Goal: Check status: Check status

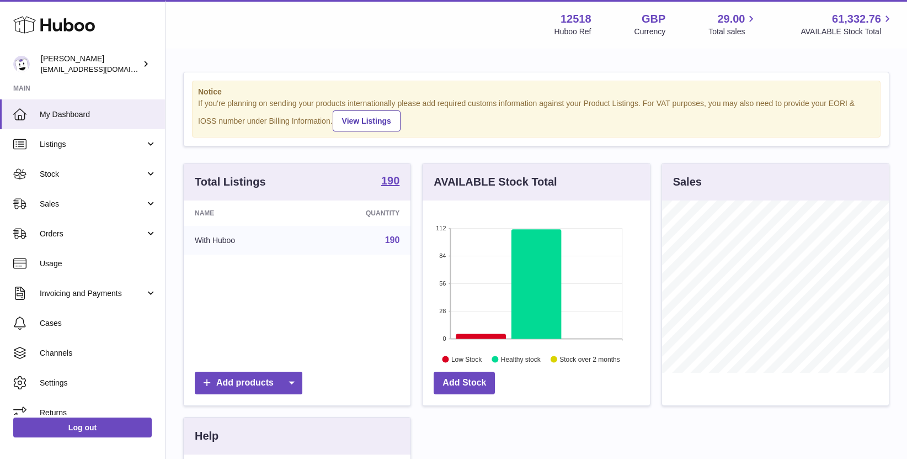
scroll to position [172, 227]
click at [74, 189] on link "Sales" at bounding box center [82, 204] width 165 height 30
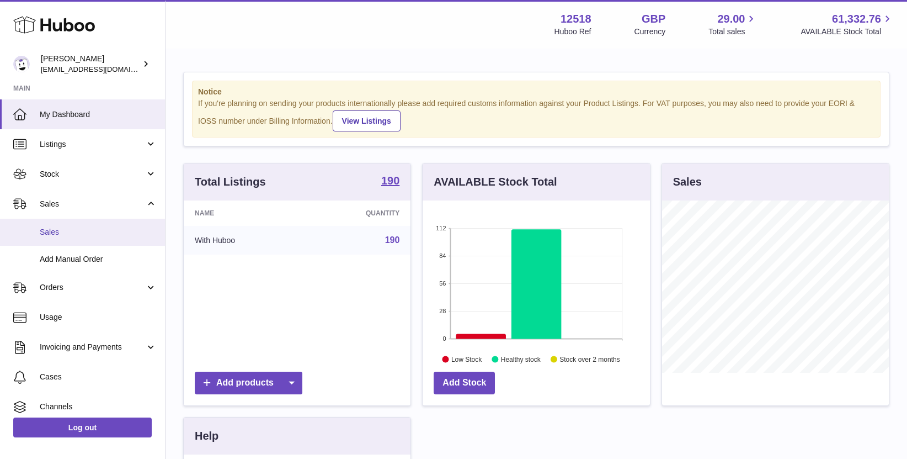
click at [58, 229] on span "Sales" at bounding box center [98, 232] width 117 height 10
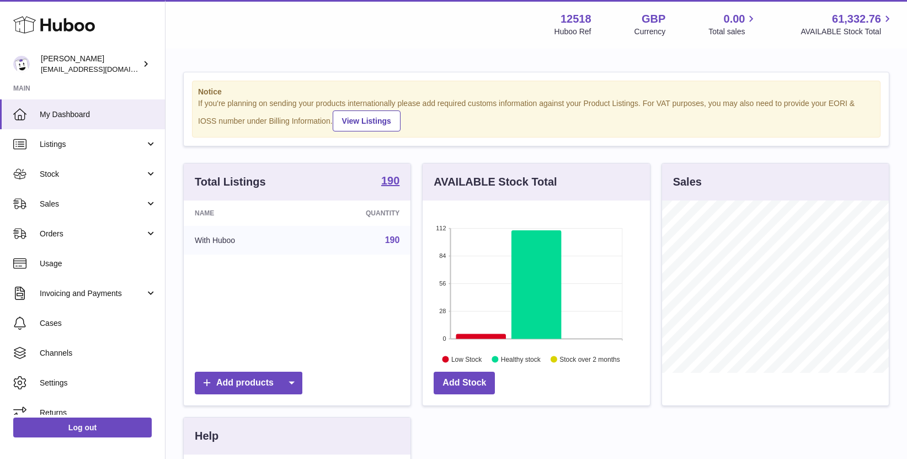
scroll to position [172, 227]
click at [55, 208] on span "Sales" at bounding box center [92, 204] width 105 height 10
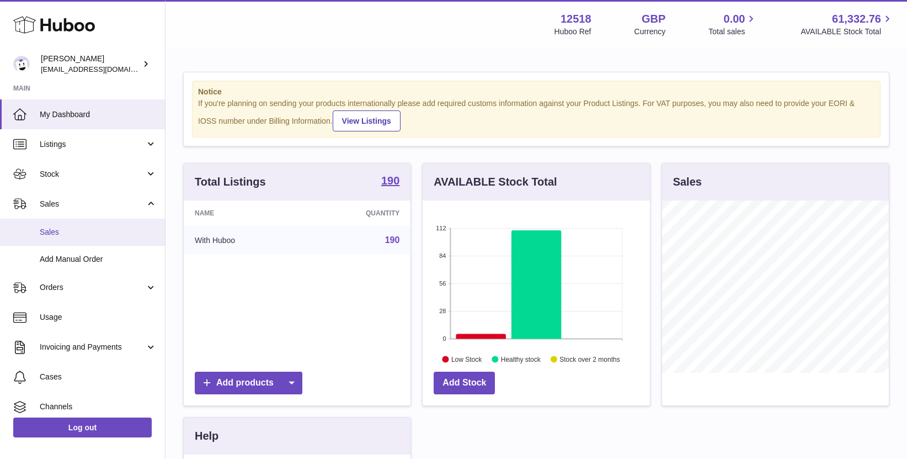
click at [55, 231] on span "Sales" at bounding box center [98, 232] width 117 height 10
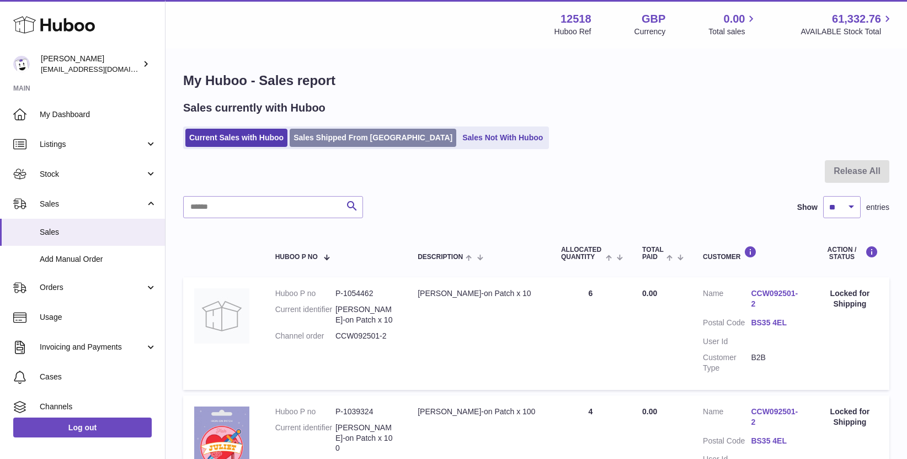
click at [350, 140] on link "Sales Shipped From Huboo" at bounding box center [373, 138] width 167 height 18
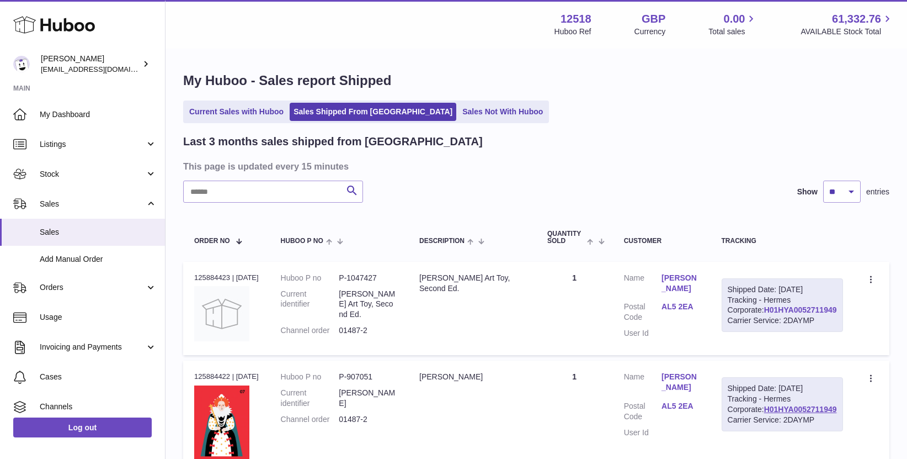
click at [781, 314] on link "H01HYA0052711949" at bounding box center [800, 309] width 73 height 9
